Goal: Task Accomplishment & Management: Manage account settings

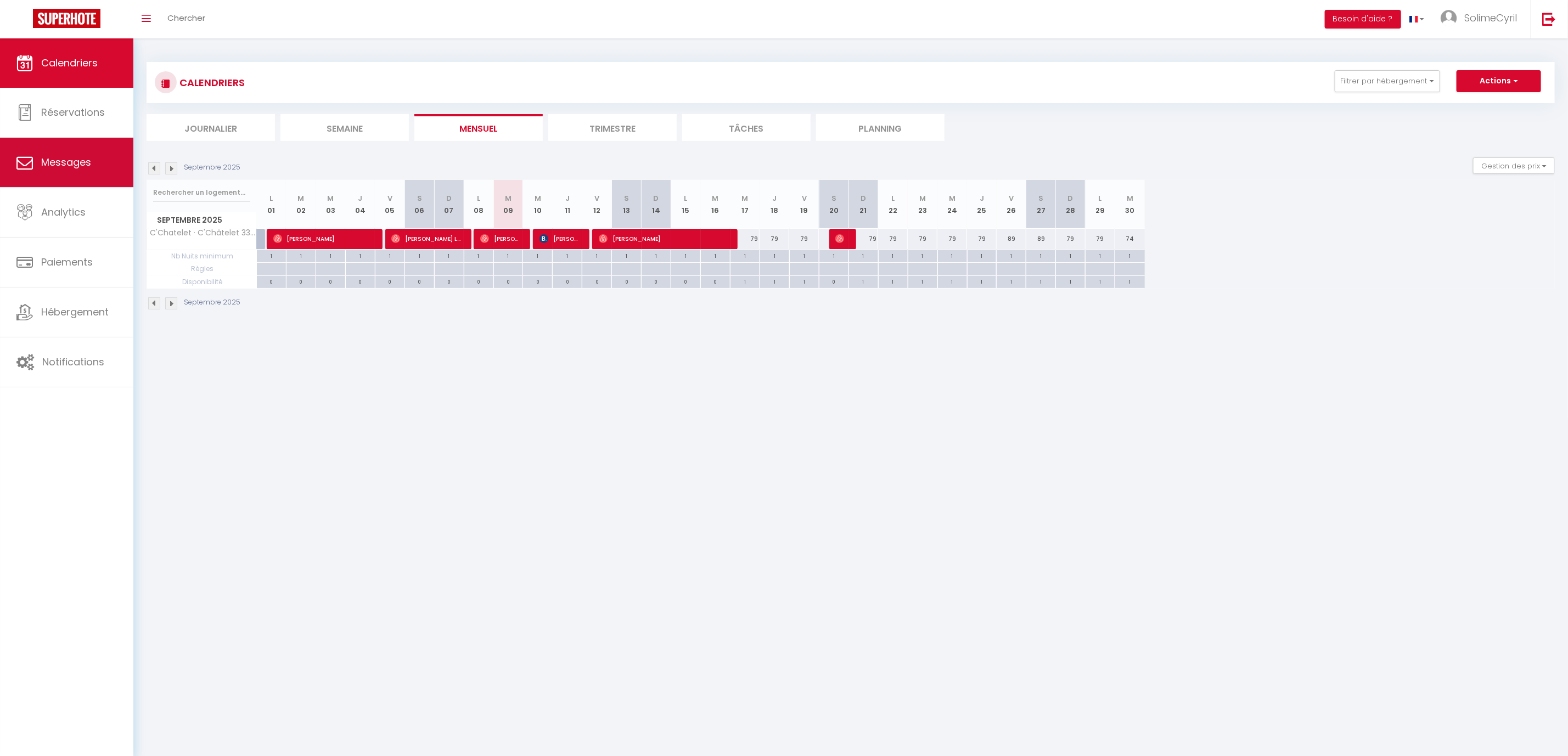
click at [72, 161] on span "Messages" at bounding box center [66, 162] width 50 height 14
select select "message"
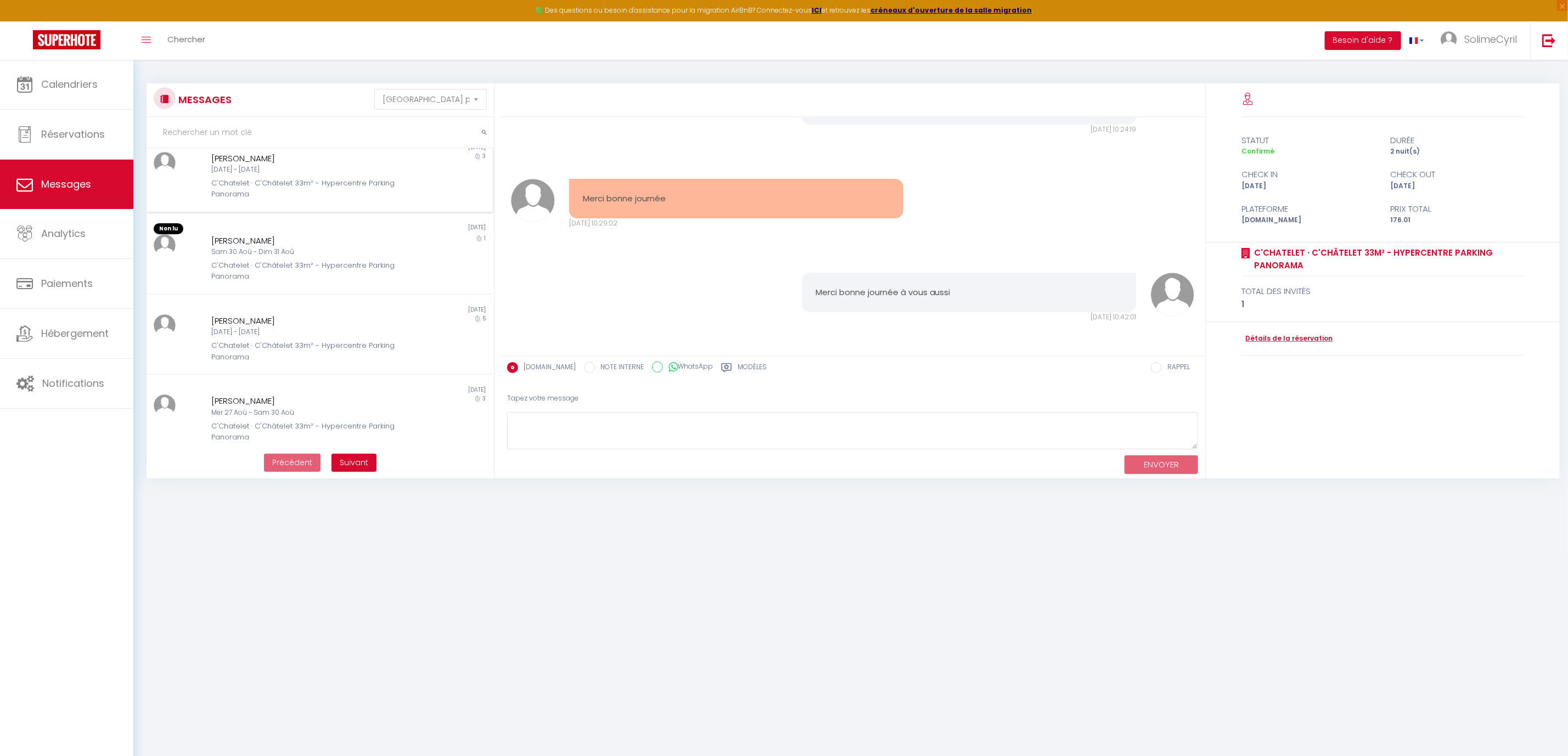
scroll to position [506, 0]
click at [277, 340] on div "C'Chatelet · C'Châtelet 33m² - Hypercentre Parking Panorama" at bounding box center [305, 349] width 187 height 23
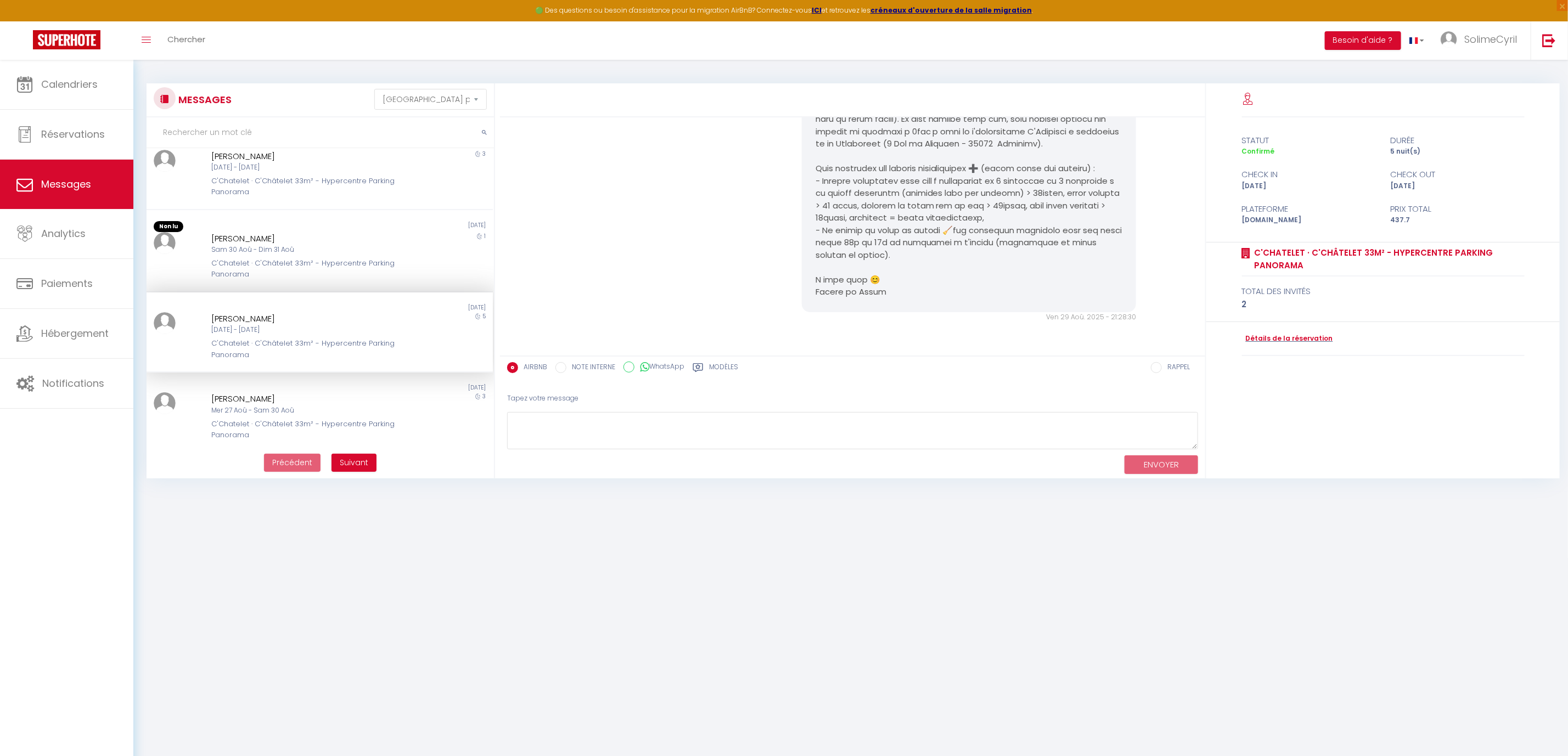
click at [919, 333] on div "Ven 29 Aoû. 2025 - 21:28:30 Note Sms Ven 29 Aoû. 2025 - 21:28:30" at bounding box center [853, 118] width 698 height 452
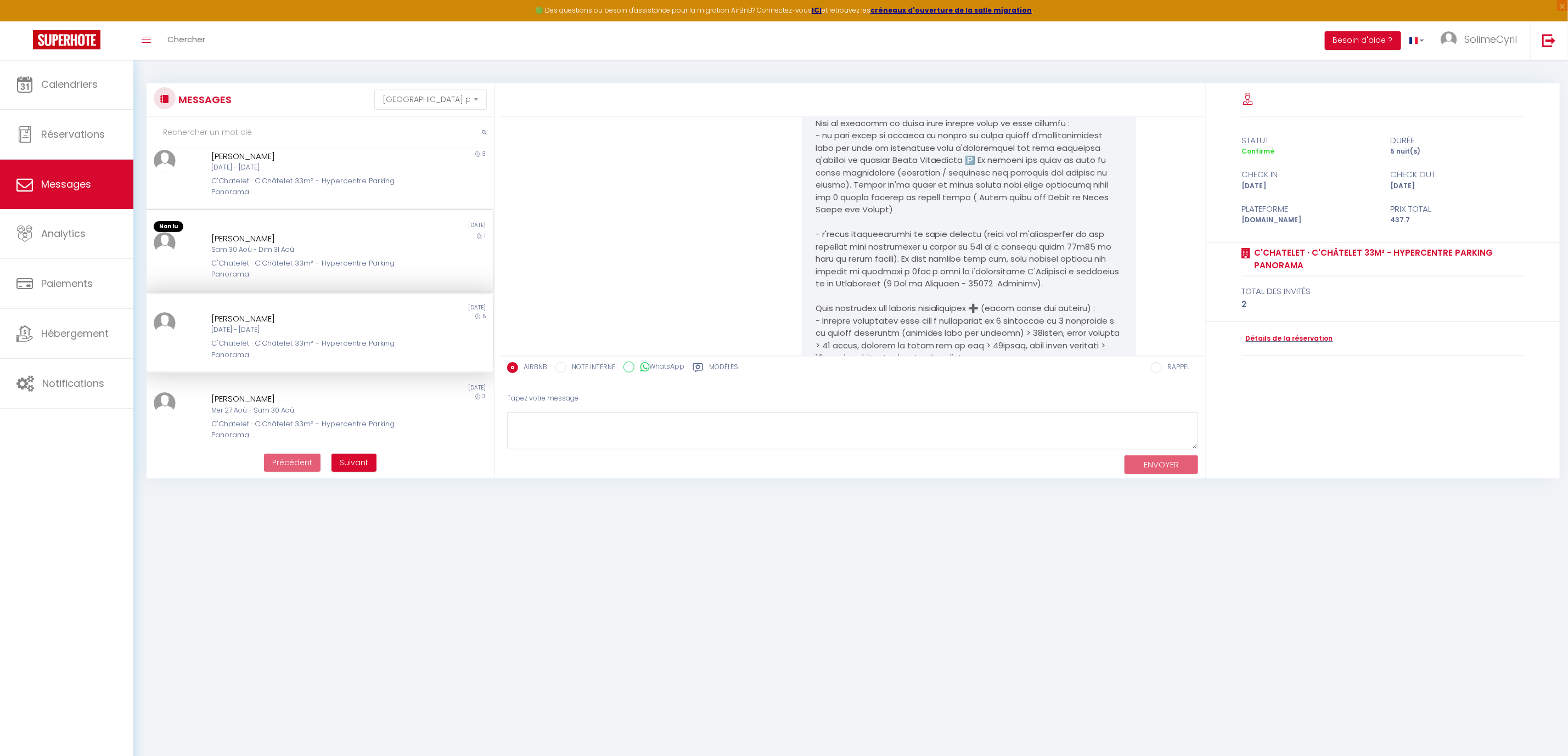
scroll to position [236, 0]
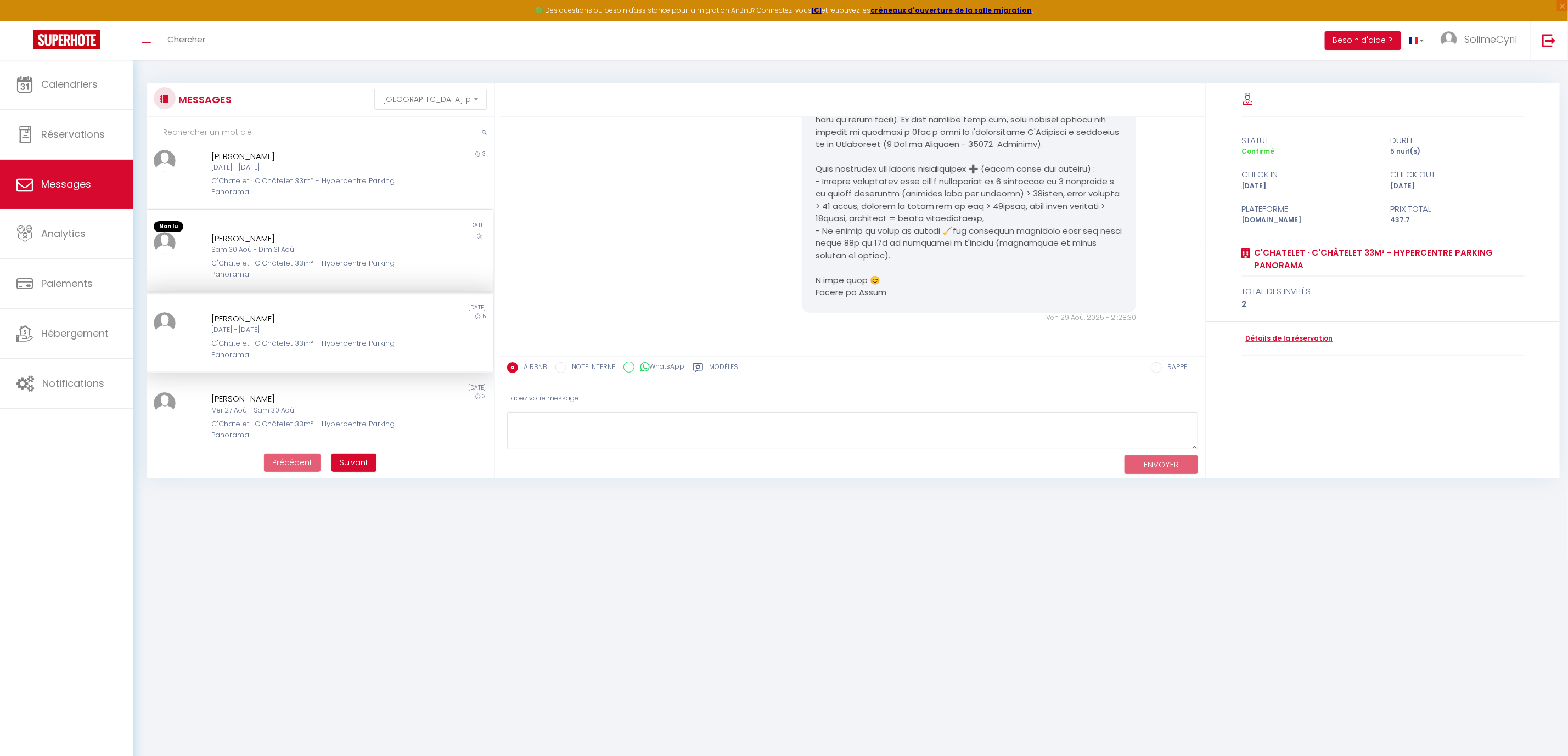
click at [295, 248] on div "Sam 30 Aoû - Dim 31 Aoû" at bounding box center [305, 250] width 187 height 10
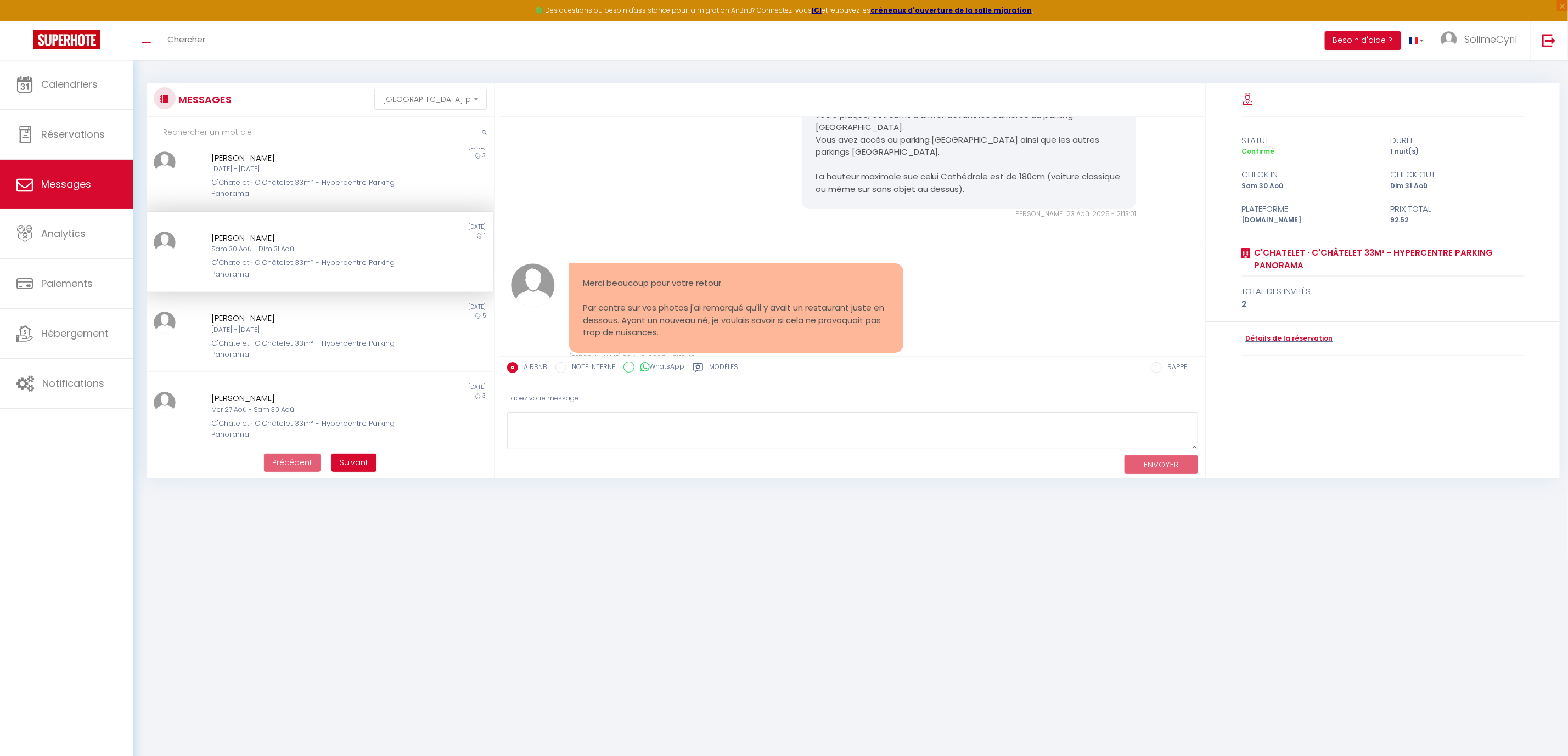
scroll to position [4613, 0]
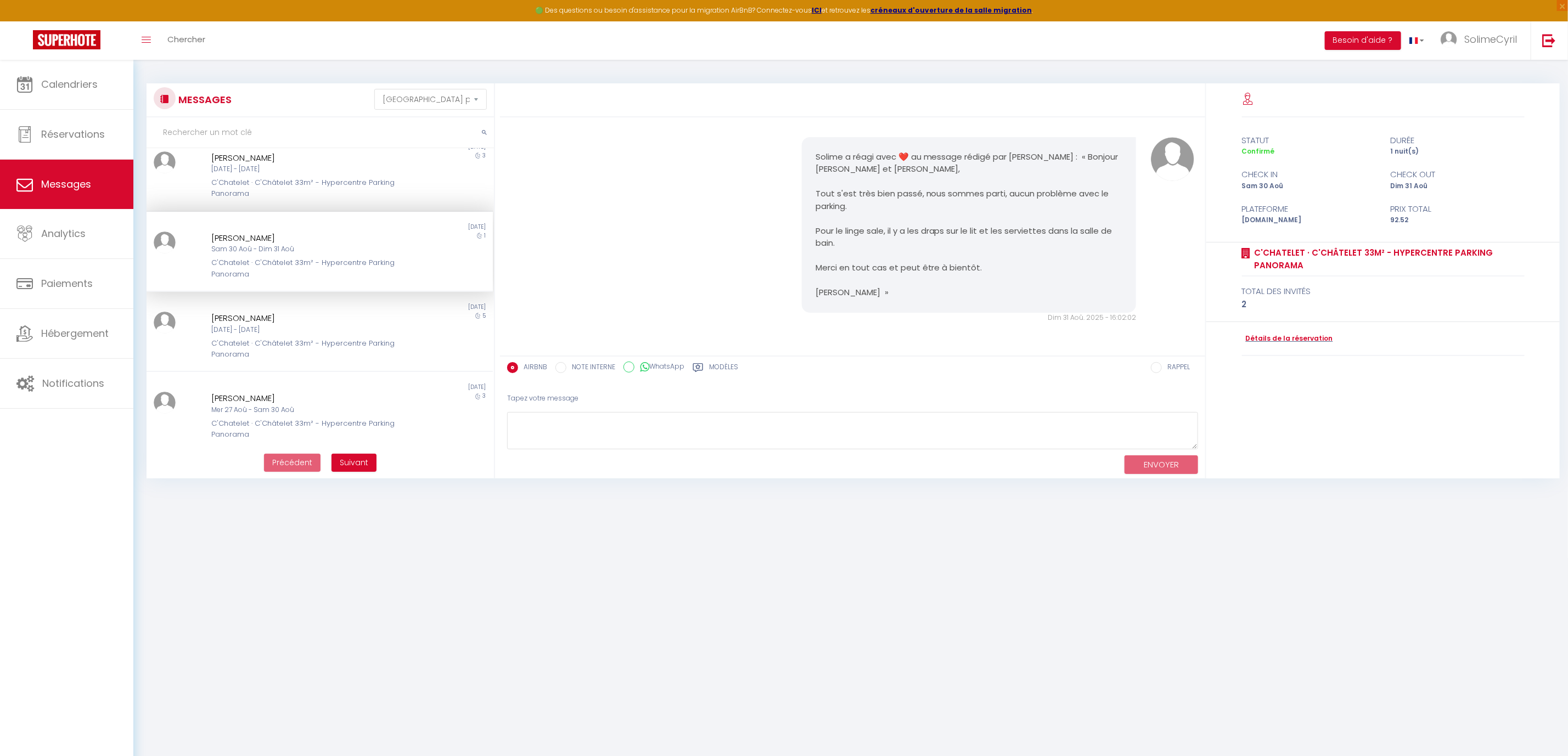
click at [664, 244] on div "Solime a réagi avec ❤️ au message rédigé par [PERSON_NAME] : « Bonjour [PERSON_…" at bounding box center [853, 230] width 698 height 230
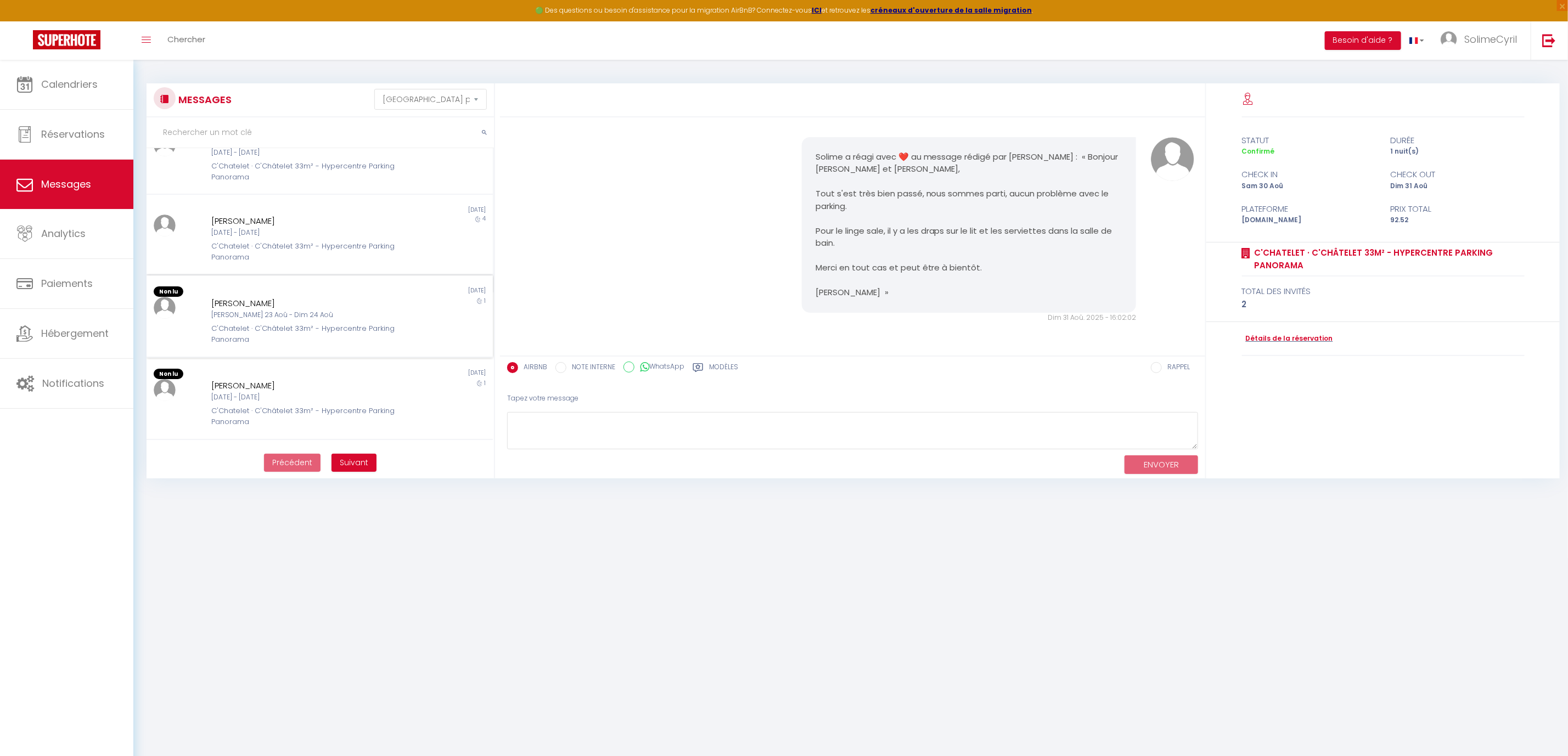
scroll to position [175, 0]
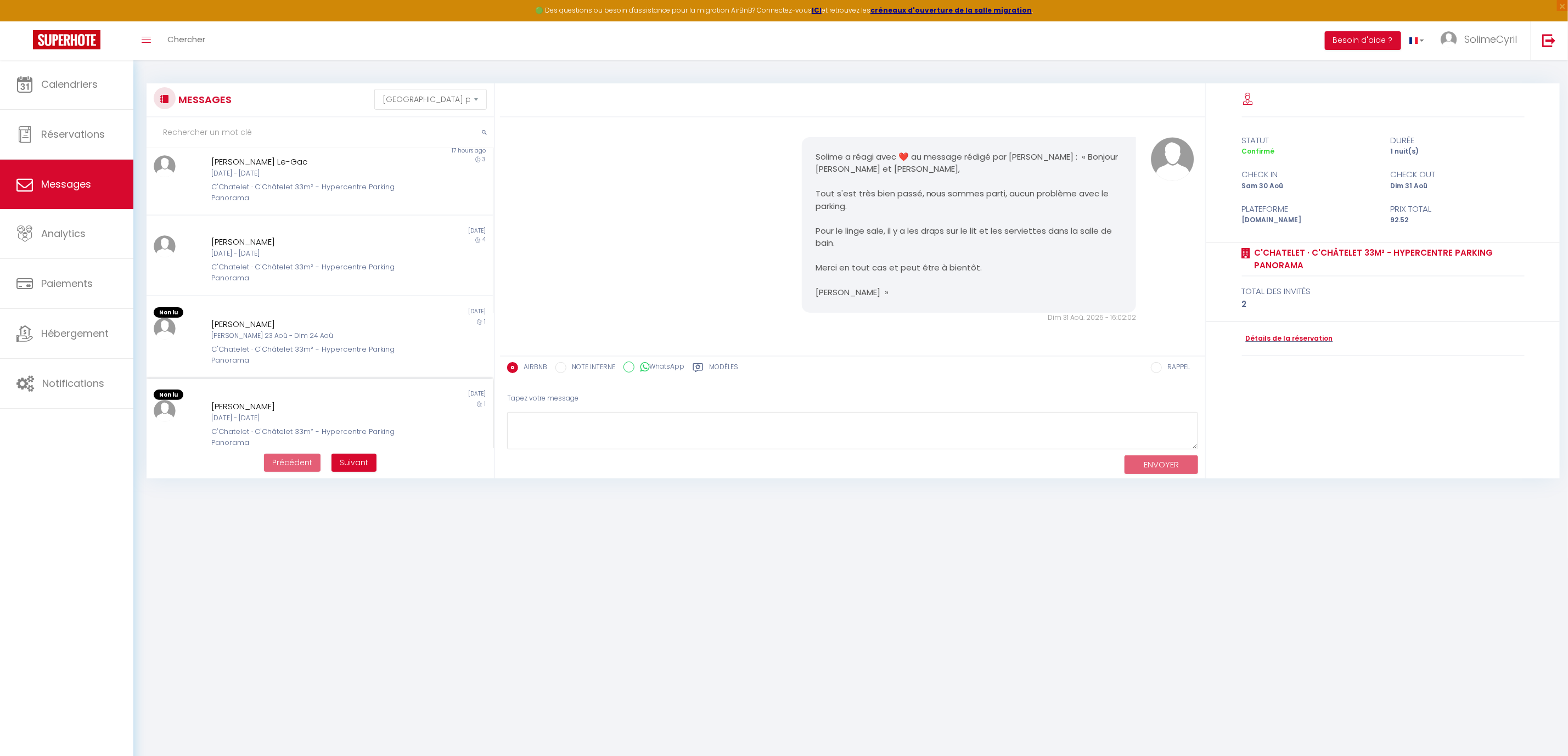
click at [237, 414] on div "[DATE] - [DATE]" at bounding box center [305, 418] width 187 height 10
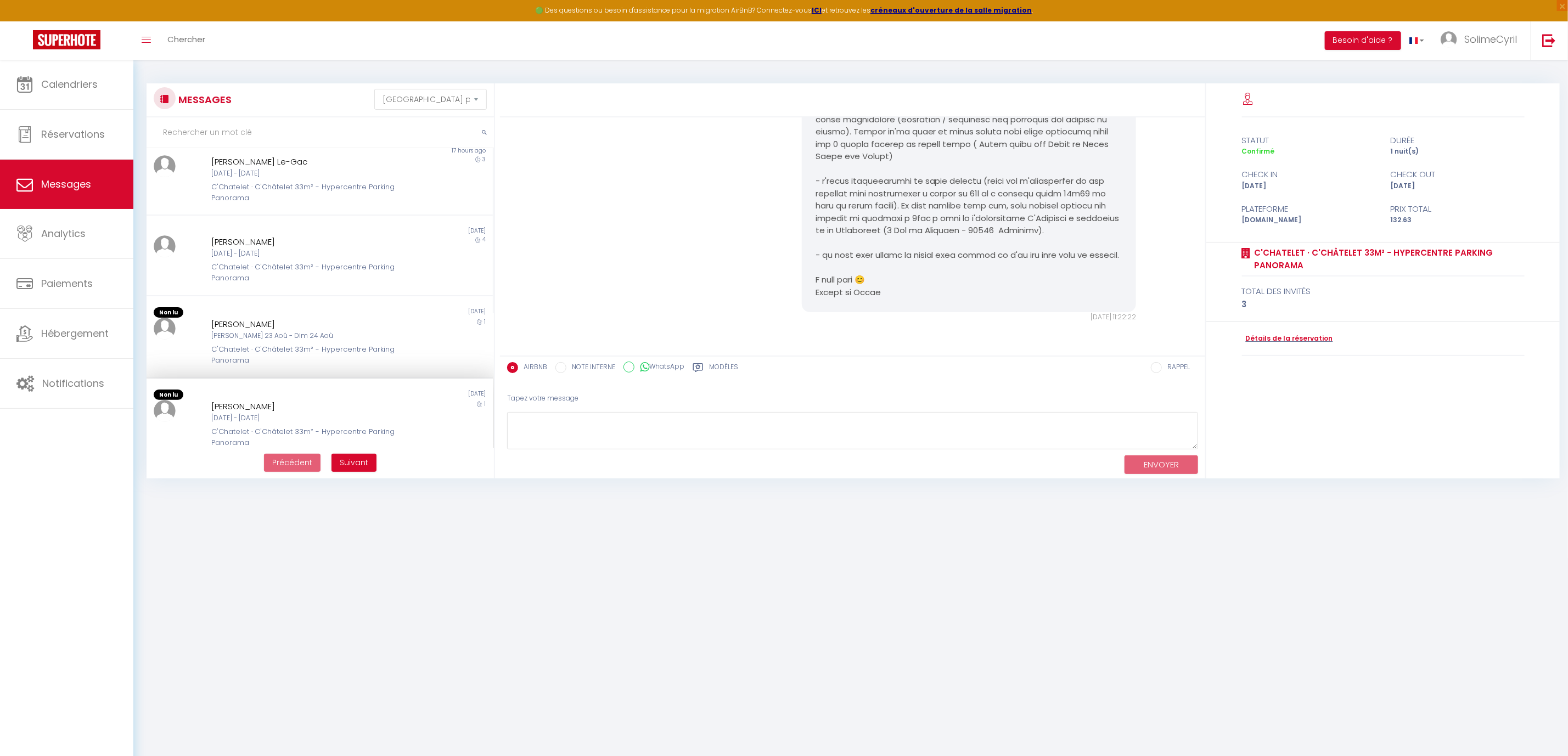
scroll to position [162, 0]
click at [721, 257] on div "[DATE] 11:22:22 Note Sms [DATE] 11:22:22" at bounding box center [853, 162] width 698 height 365
click at [262, 318] on div "[PERSON_NAME]" at bounding box center [305, 324] width 187 height 13
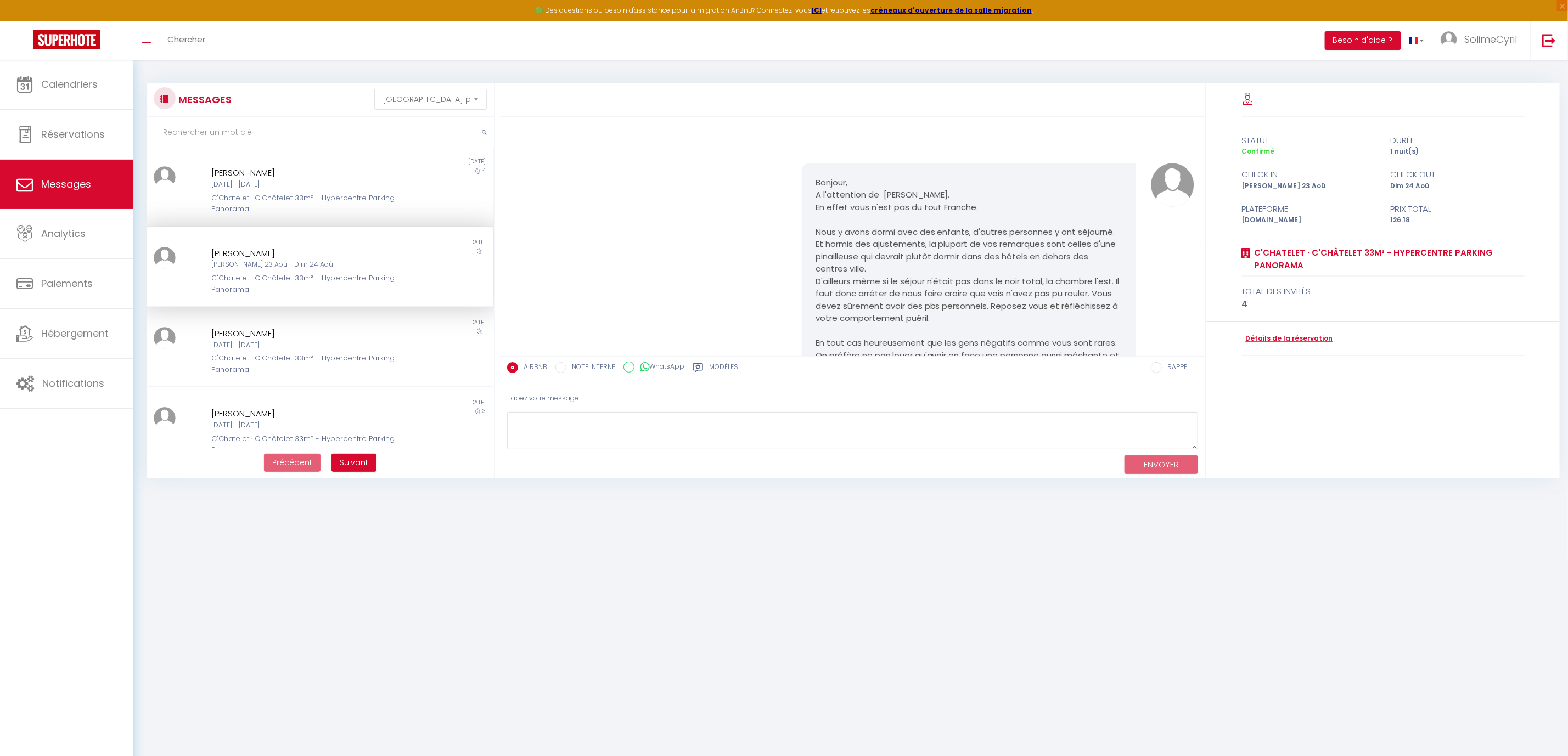
scroll to position [247, 0]
click at [671, 232] on div "Bonjour, A l'attention de [PERSON_NAME]. En effet vous n'est pas du tout Franch…" at bounding box center [853, 281] width 698 height 279
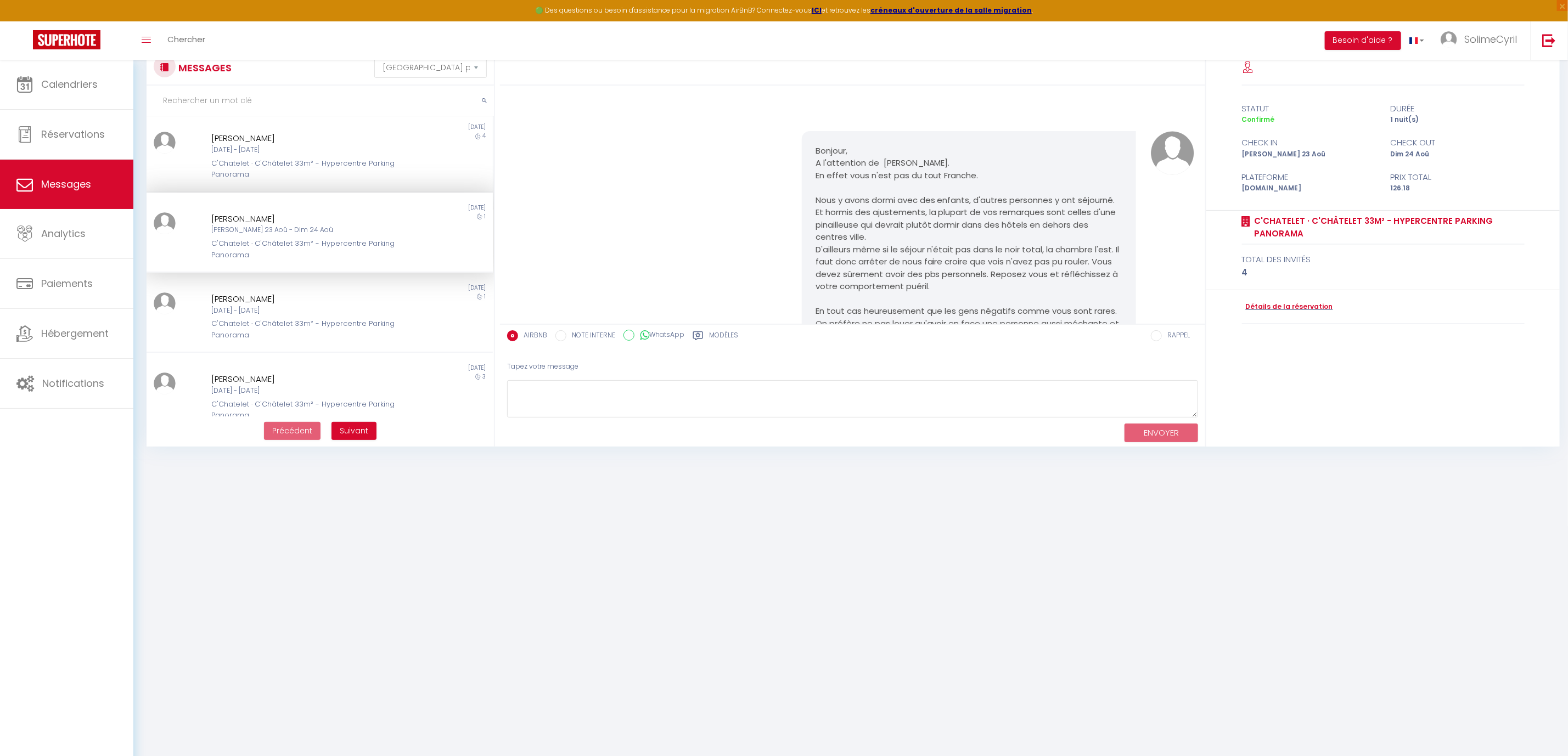
scroll to position [0, 0]
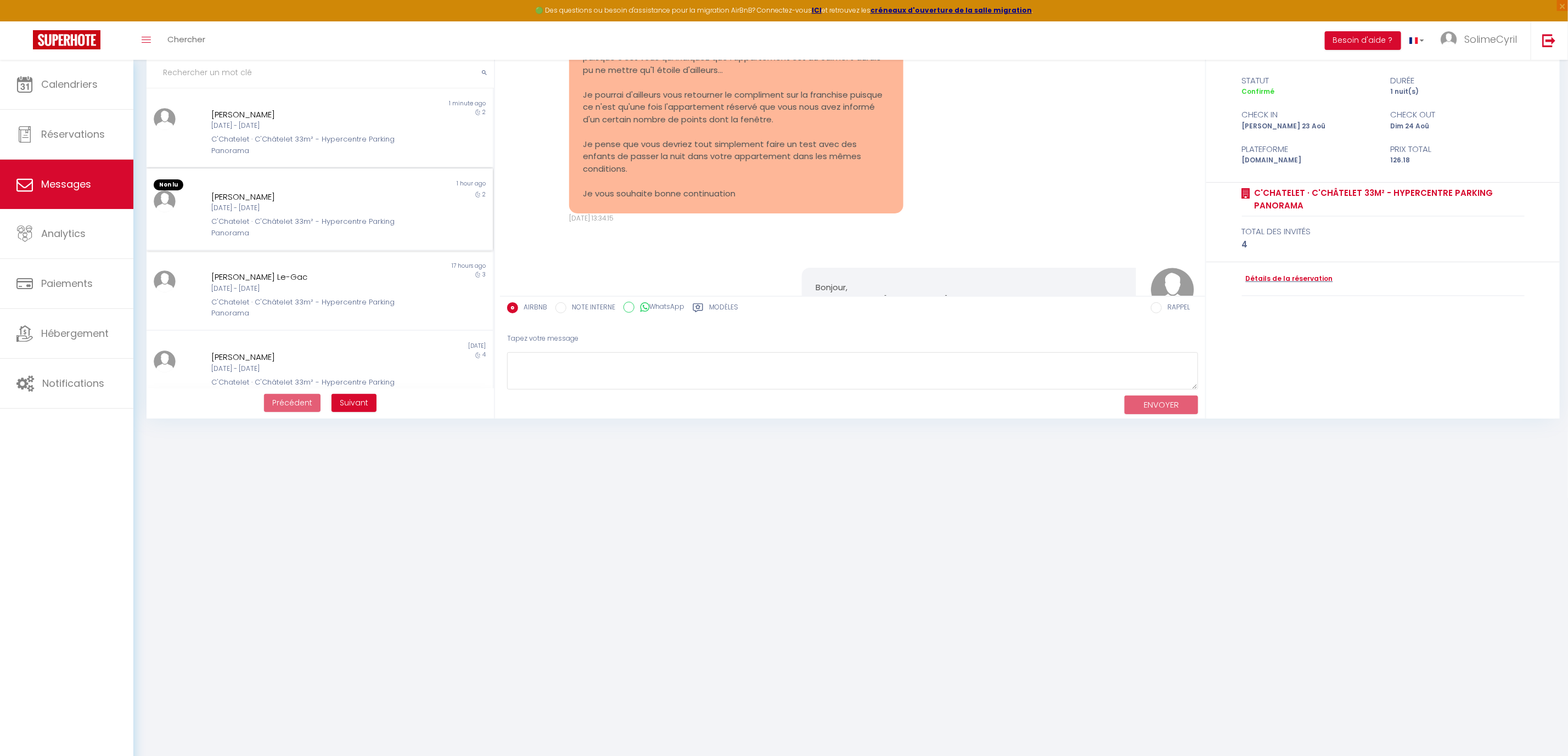
click at [267, 221] on div "C'Chatelet · C'Châtelet 33m² - Hypercentre Parking Panorama" at bounding box center [305, 227] width 187 height 23
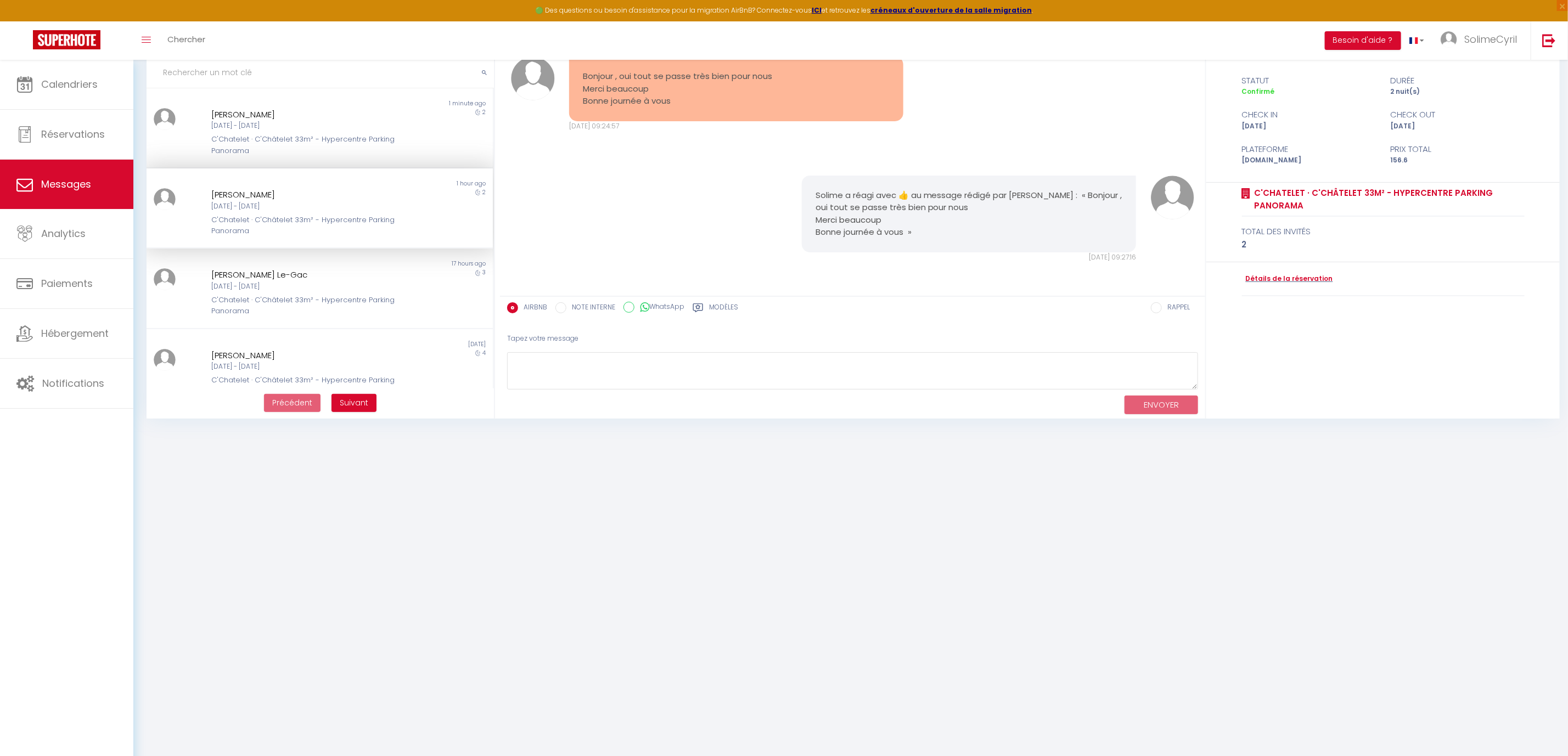
click at [695, 229] on div "Solime a réagi avec 👍 au message rédigé par [PERSON_NAME] : « Bonjour , oui tou…" at bounding box center [853, 219] width 698 height 131
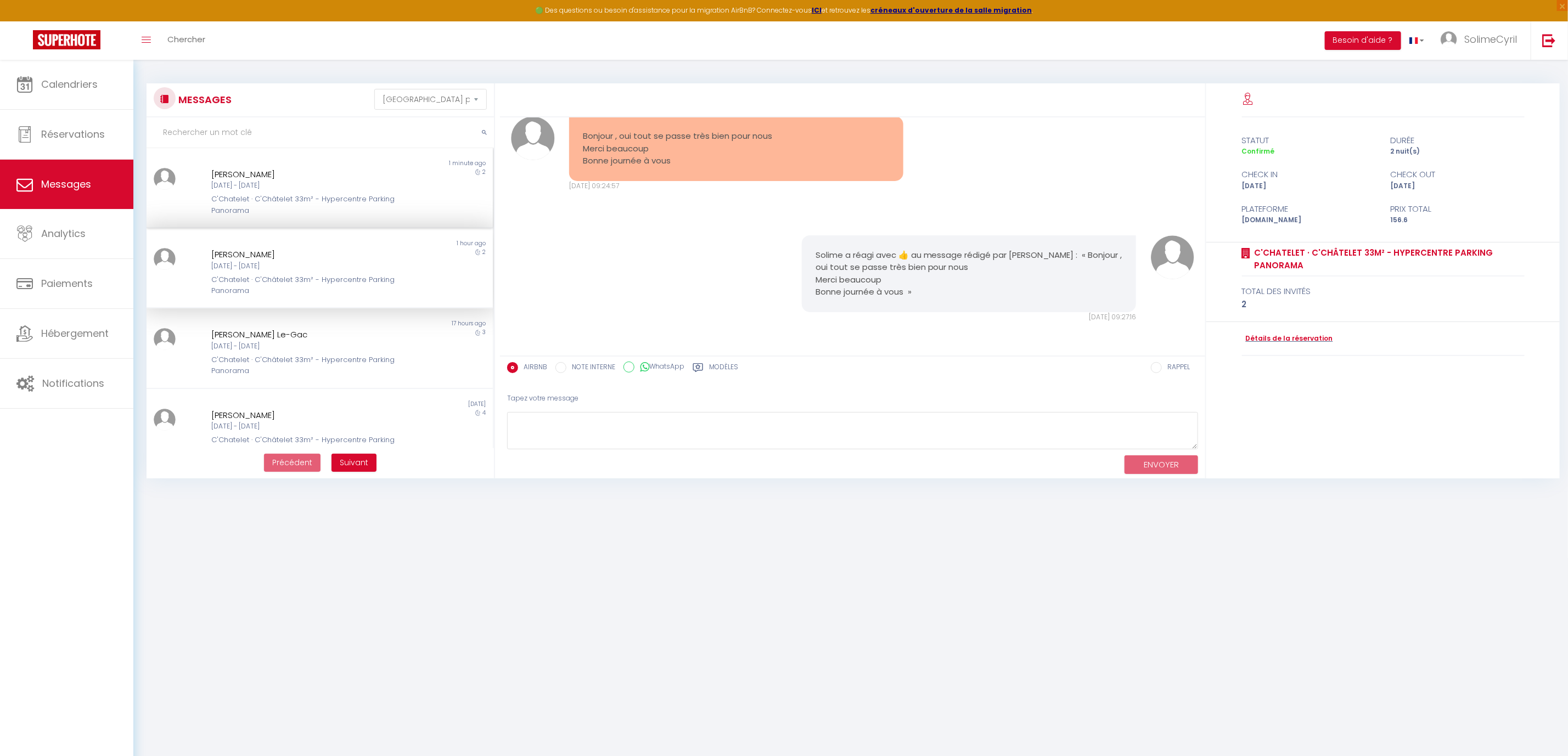
click at [292, 196] on div "C'Chatelet · C'Châtelet 33m² - Hypercentre Parking Panorama" at bounding box center [305, 205] width 187 height 23
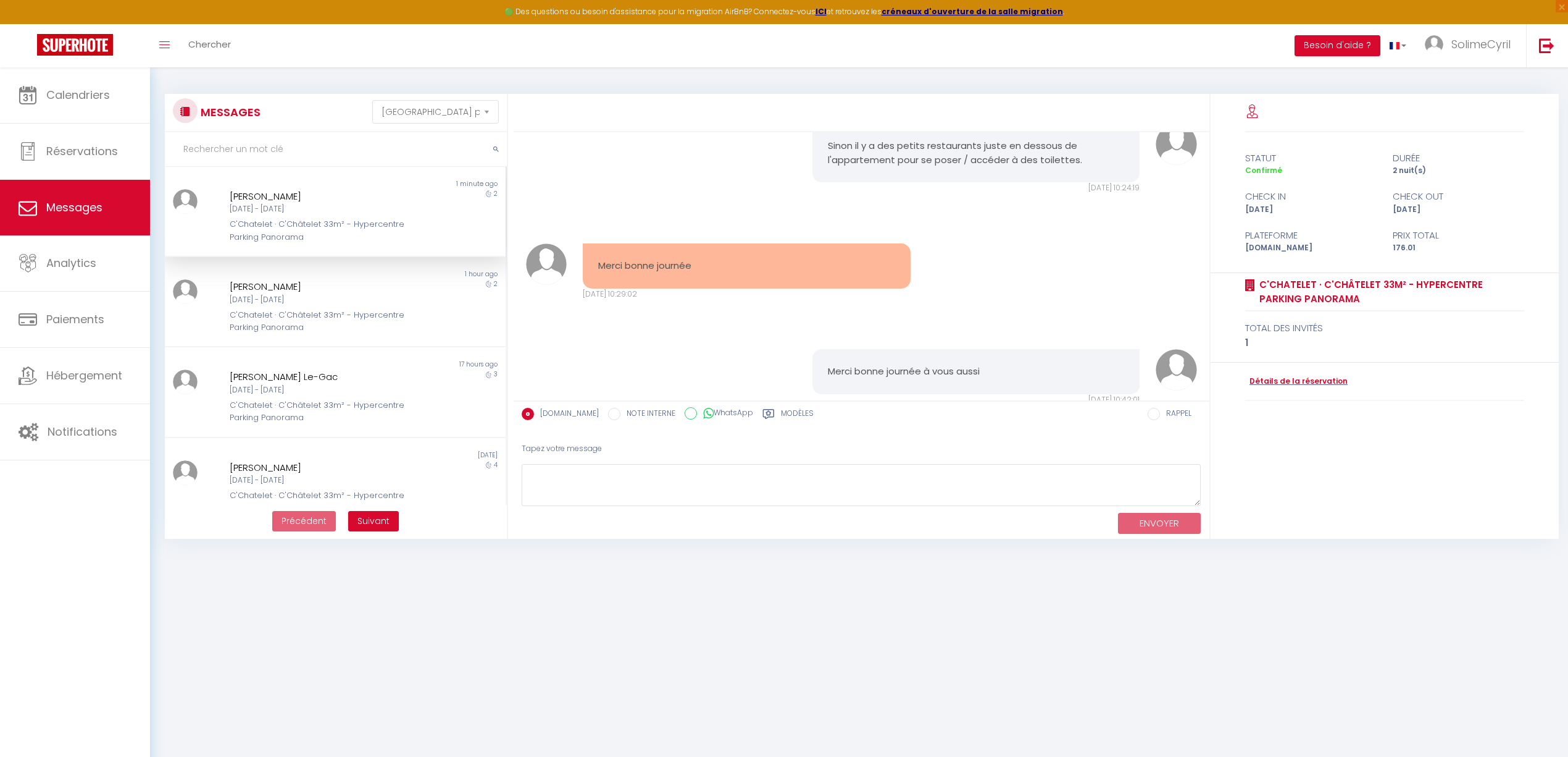
click at [665, 219] on div "Sinon il y a des petits restaurants juste en dessous de l'appartement pour se p…" at bounding box center [861, 158] width 687 height 120
click at [49, 121] on link "Calendriers" at bounding box center [75, 95] width 150 height 55
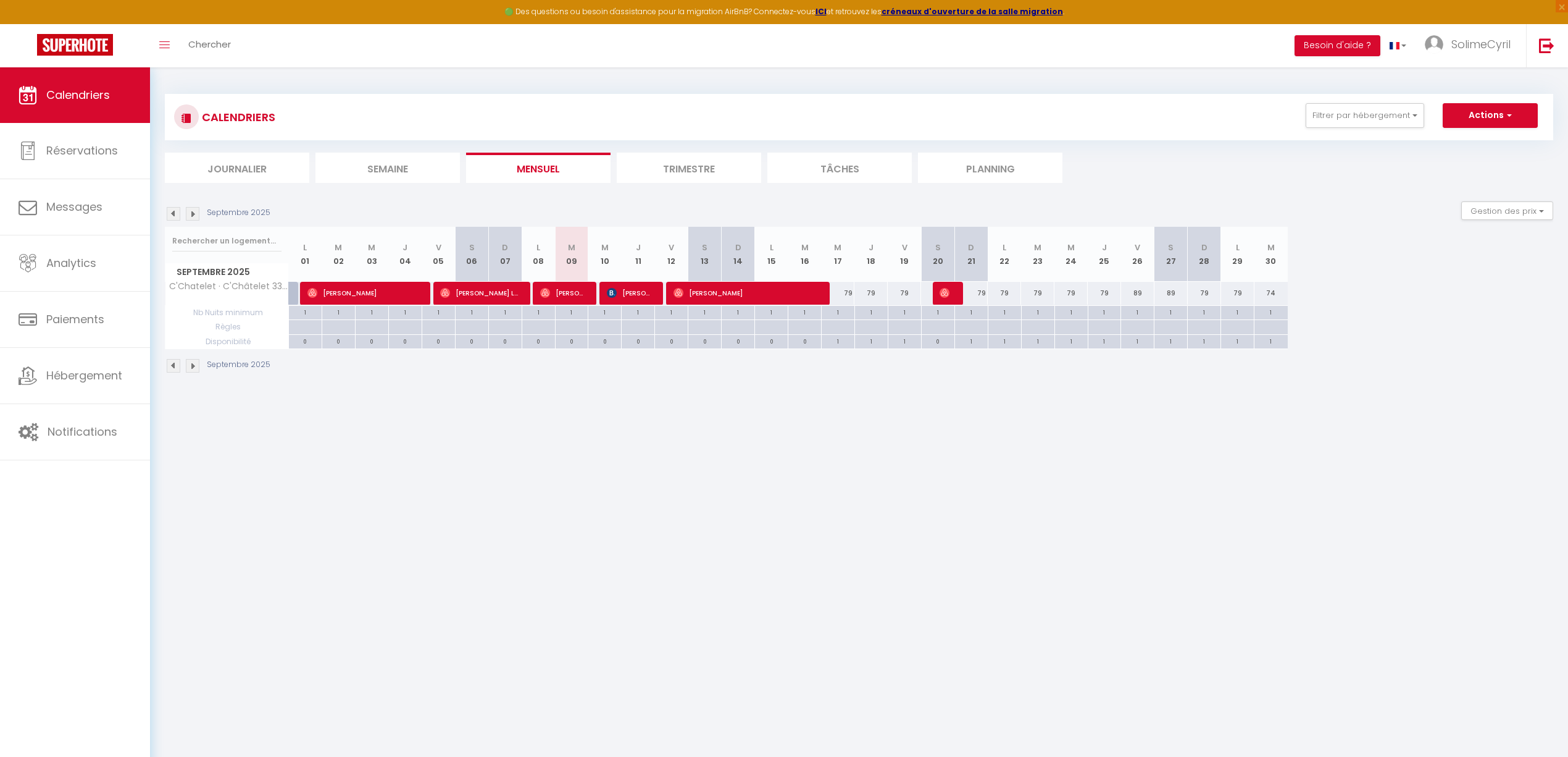
click at [848, 293] on div "79" at bounding box center [838, 293] width 34 height 23
type input "79"
type input "Mer 17 Septembre 2025"
type input "Jeu 18 Septembre 2025"
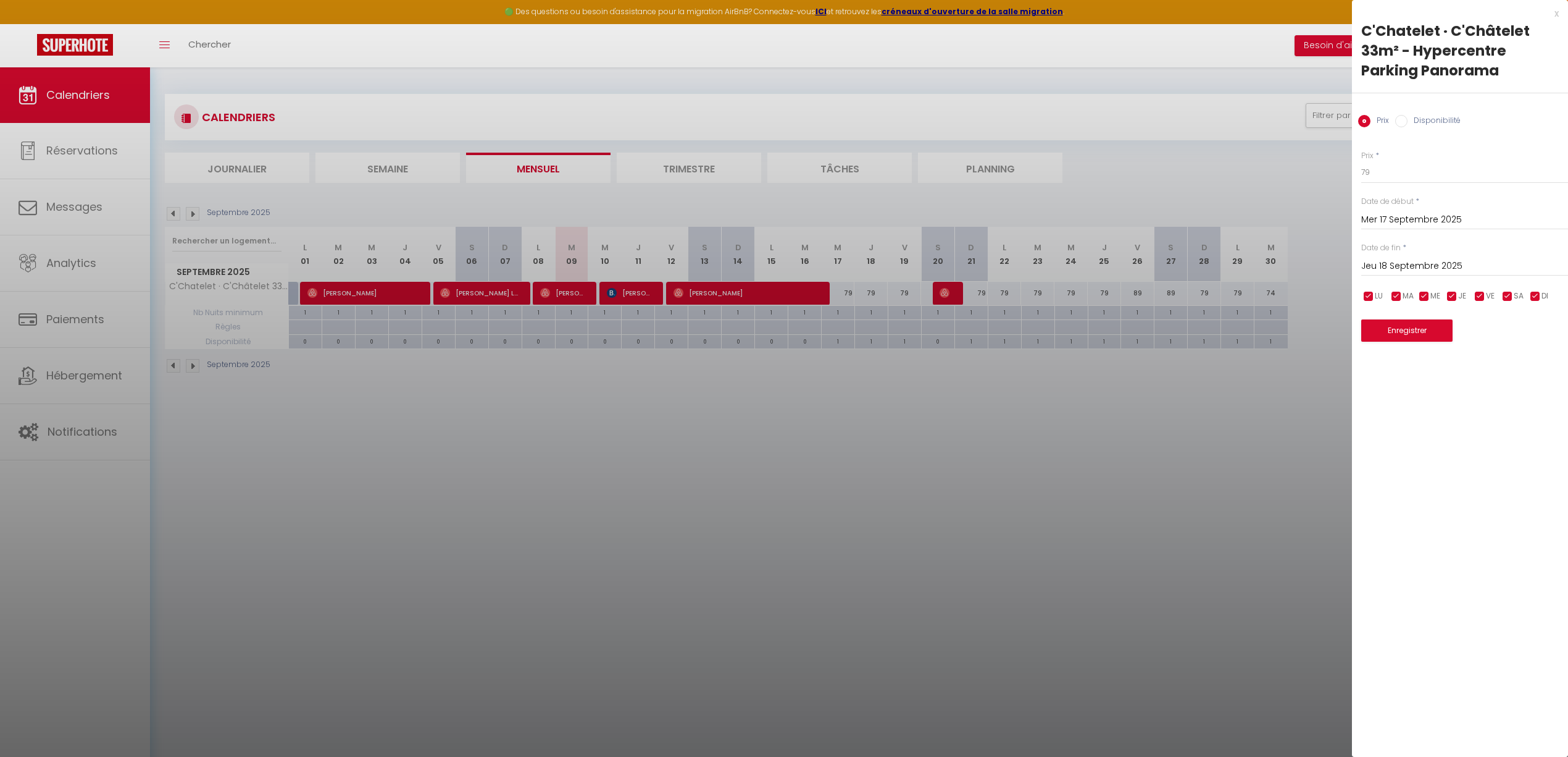
click at [939, 519] on div at bounding box center [784, 378] width 1568 height 757
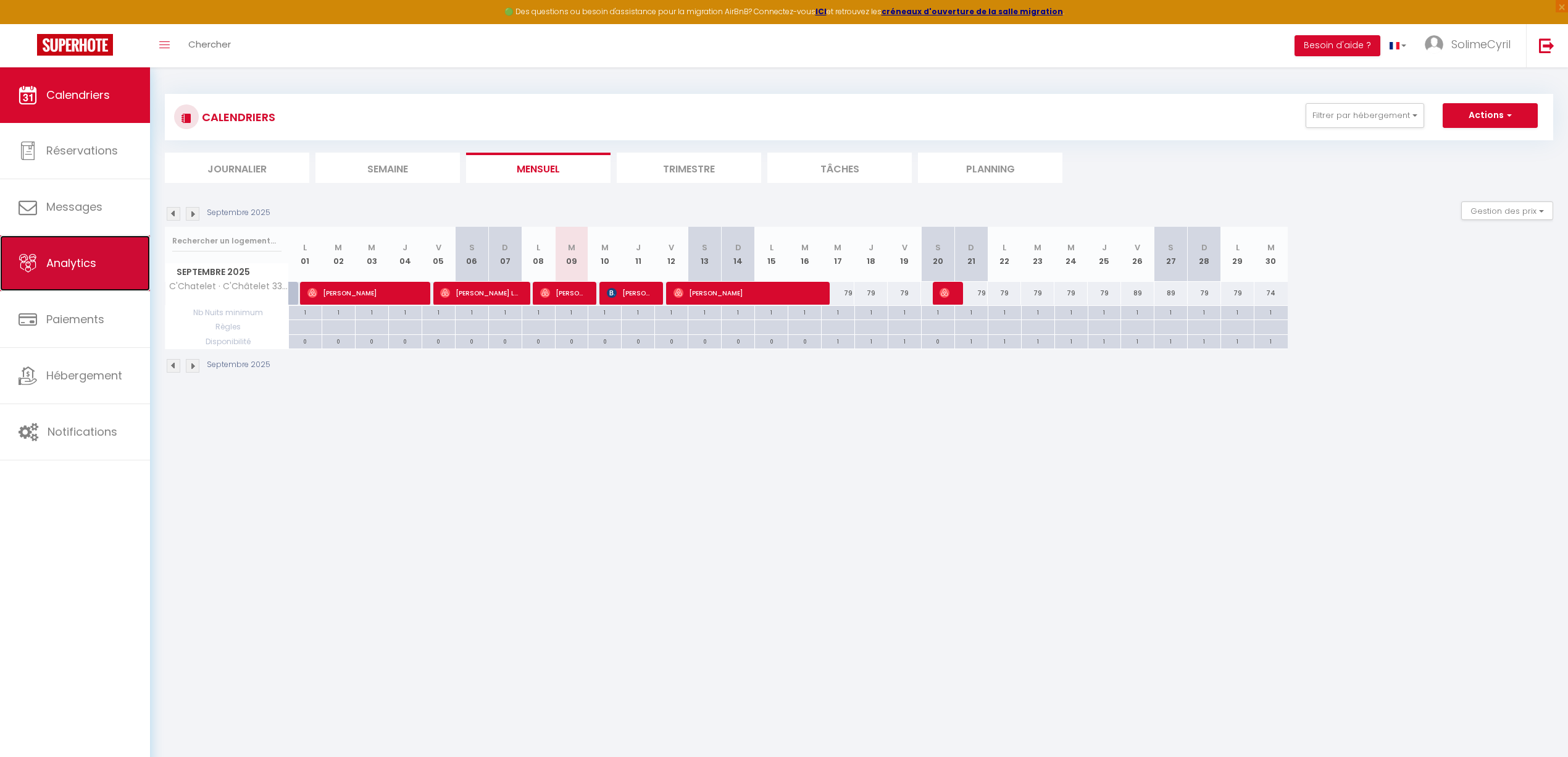
click at [103, 249] on link "Analytics" at bounding box center [75, 263] width 150 height 55
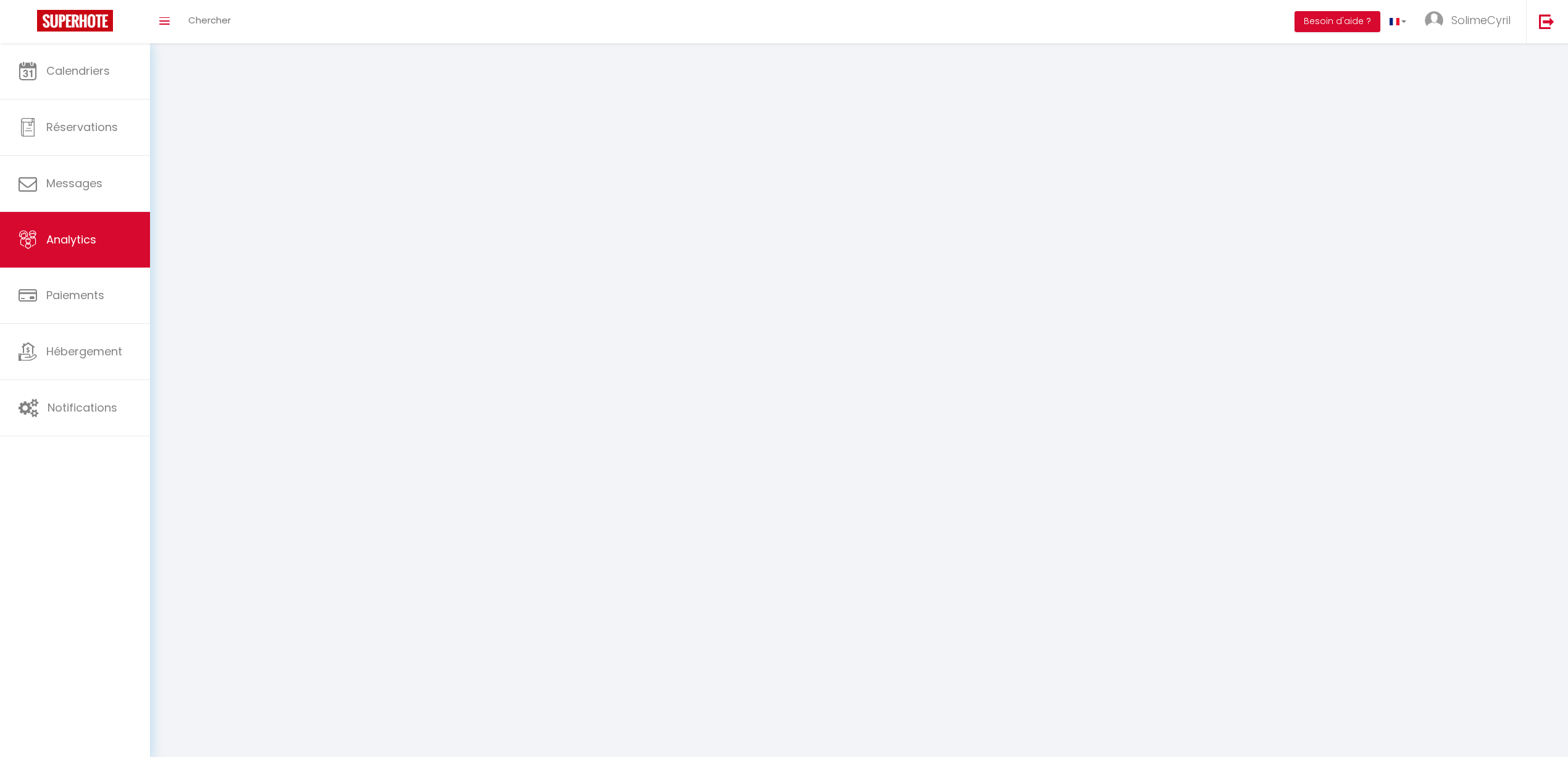
select select "2025"
select select "9"
